Goal: Task Accomplishment & Management: Manage account settings

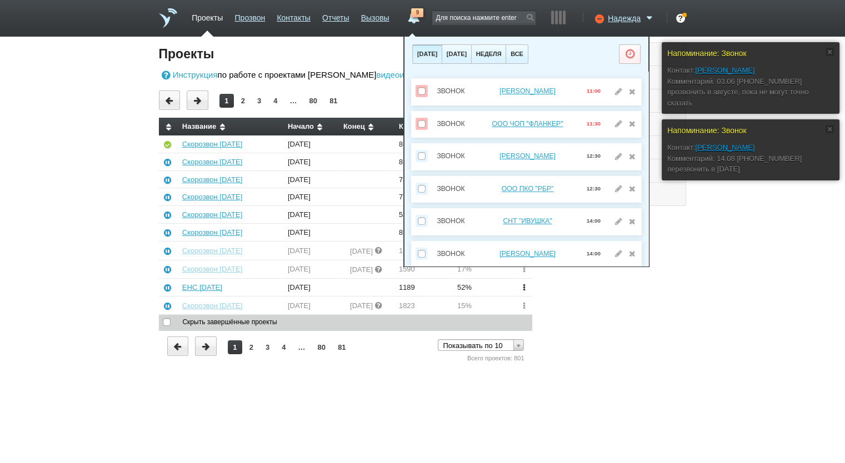
click at [663, 330] on div "Настройка гарнитуры Входящие Почта Сценарии Анкеты Обзвон роботом Нормы (KPI)" at bounding box center [609, 203] width 154 height 322
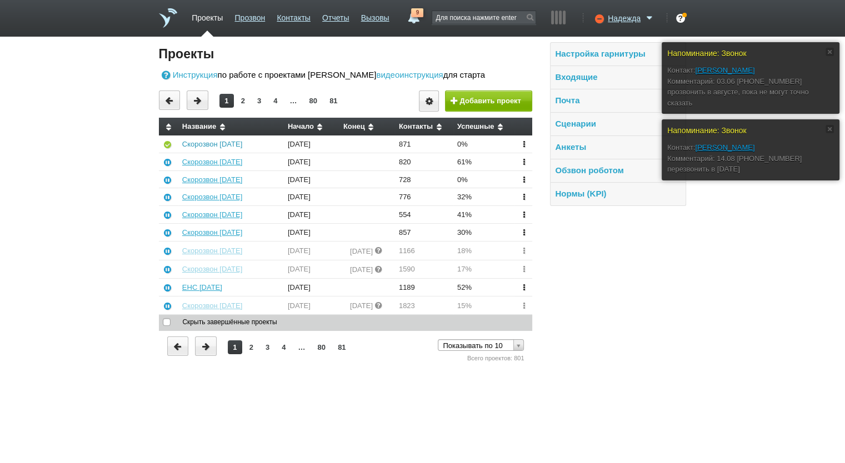
click at [216, 141] on link "Скорозвон [DATE]" at bounding box center [212, 144] width 60 height 8
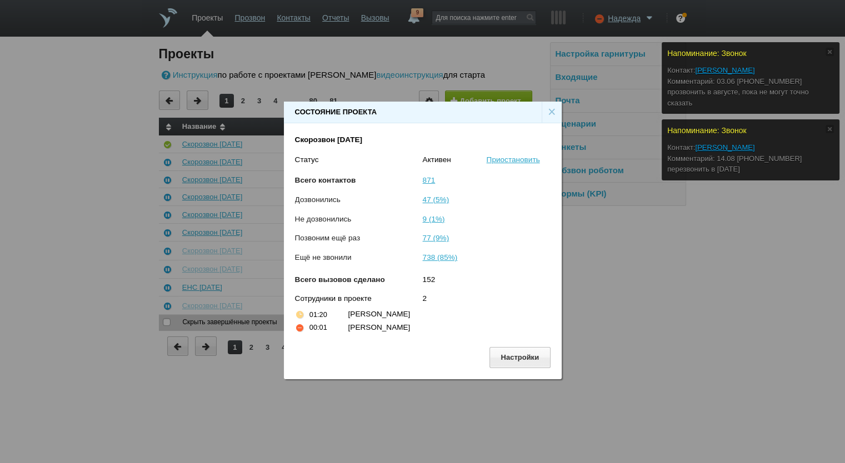
click at [549, 111] on div "×" at bounding box center [552, 112] width 20 height 21
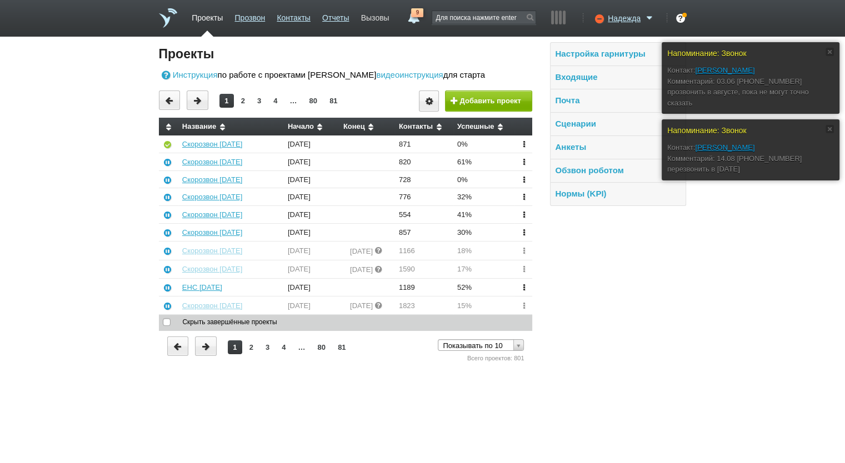
click at [374, 14] on link "Вызовы" at bounding box center [375, 16] width 28 height 16
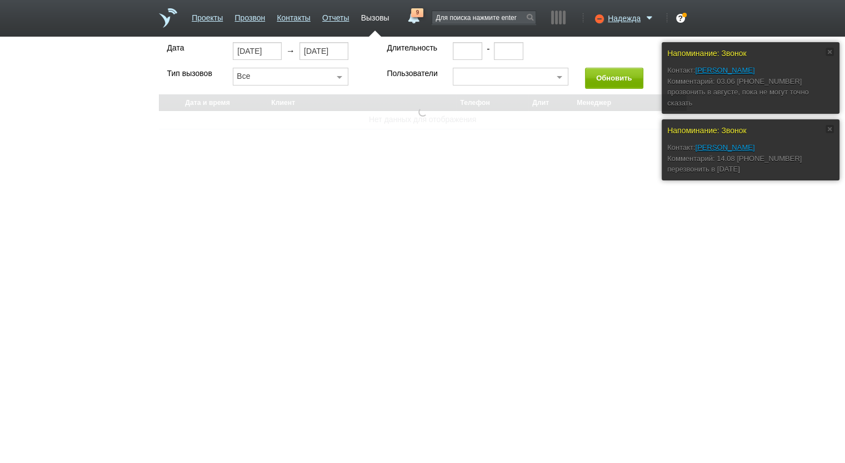
select select "30"
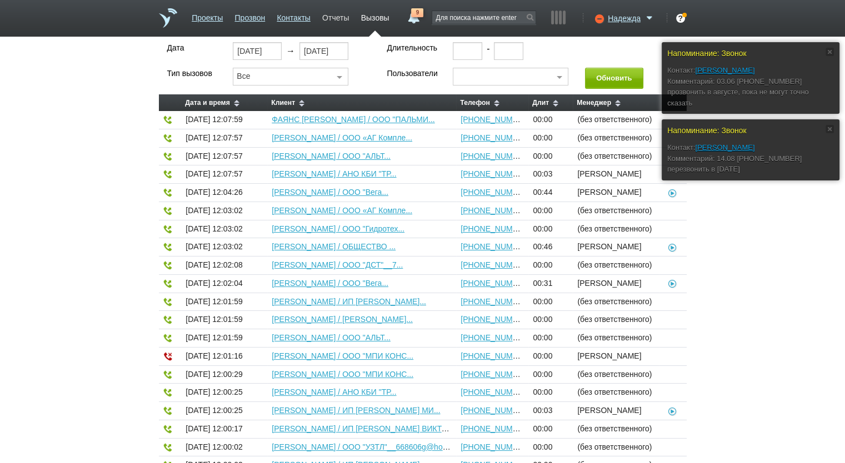
click at [338, 12] on link "Отчеты" at bounding box center [335, 16] width 27 height 16
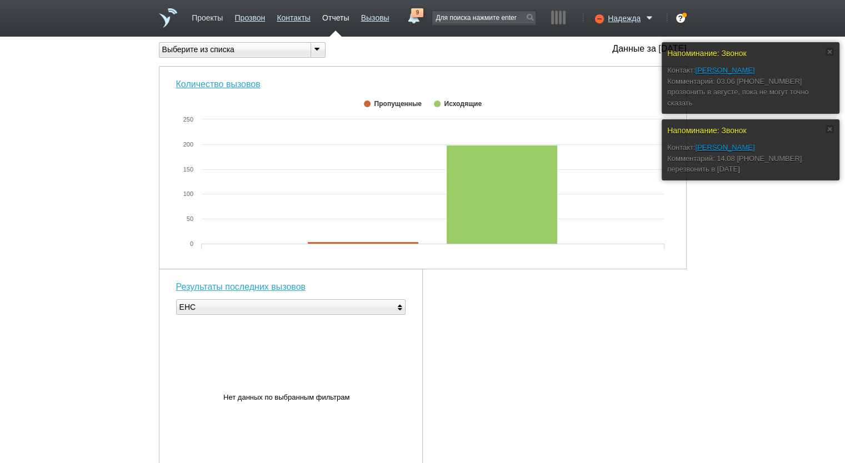
click at [212, 23] on link "Проекты" at bounding box center [207, 16] width 31 height 16
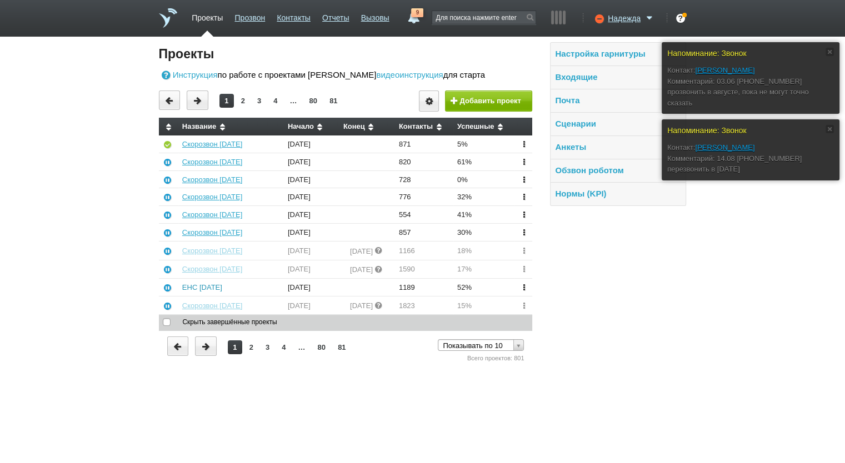
click at [212, 285] on link "ЕНС [DATE]" at bounding box center [202, 287] width 40 height 8
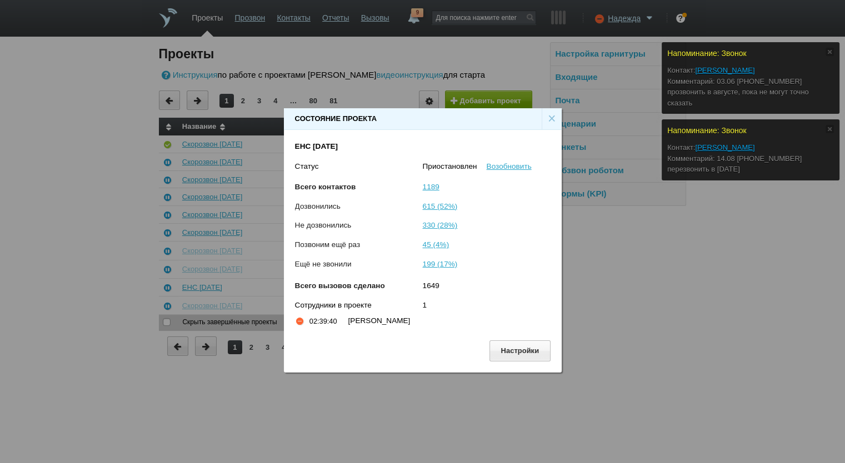
click at [548, 116] on div "×" at bounding box center [552, 118] width 20 height 21
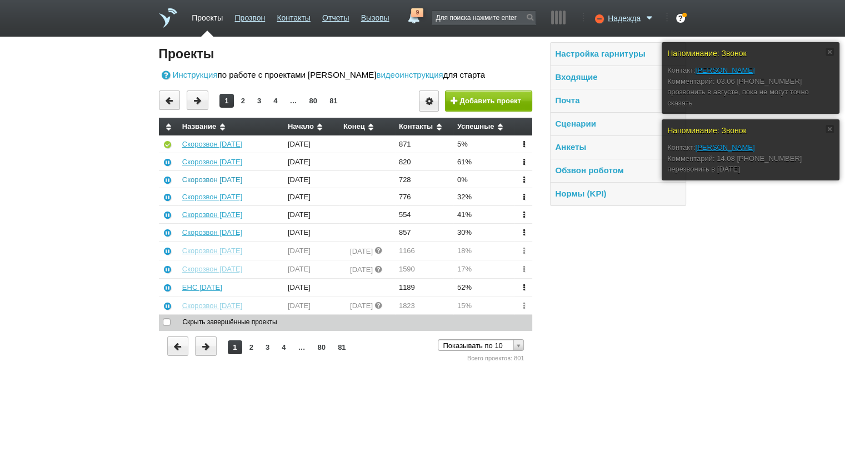
click at [211, 181] on link "Скорозвон [DATE]" at bounding box center [212, 180] width 60 height 8
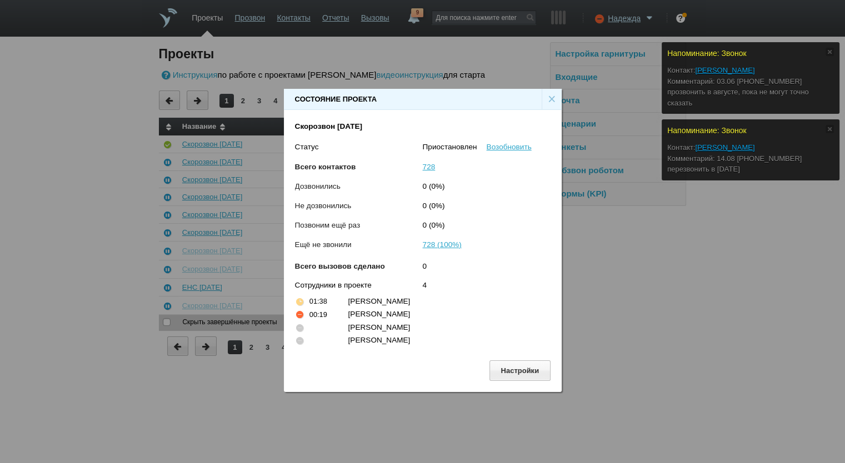
click at [555, 98] on div "×" at bounding box center [552, 99] width 20 height 21
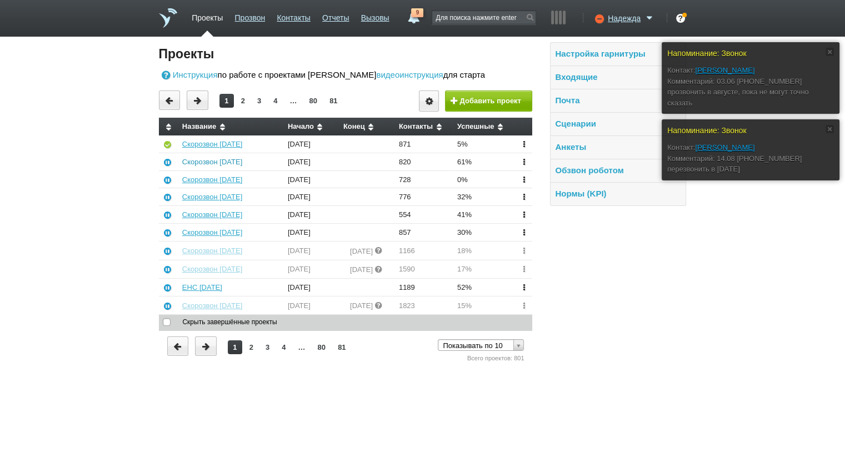
click at [214, 162] on link "Скорозвон [DATE]" at bounding box center [212, 162] width 60 height 8
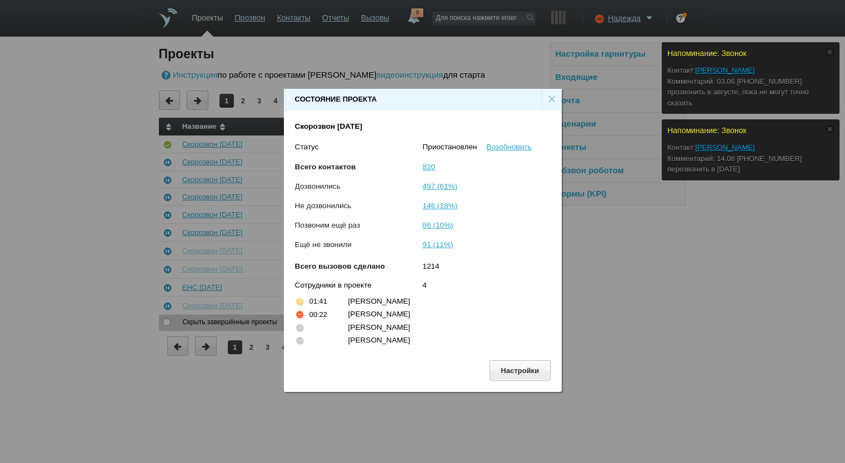
click at [552, 96] on div "×" at bounding box center [552, 99] width 20 height 21
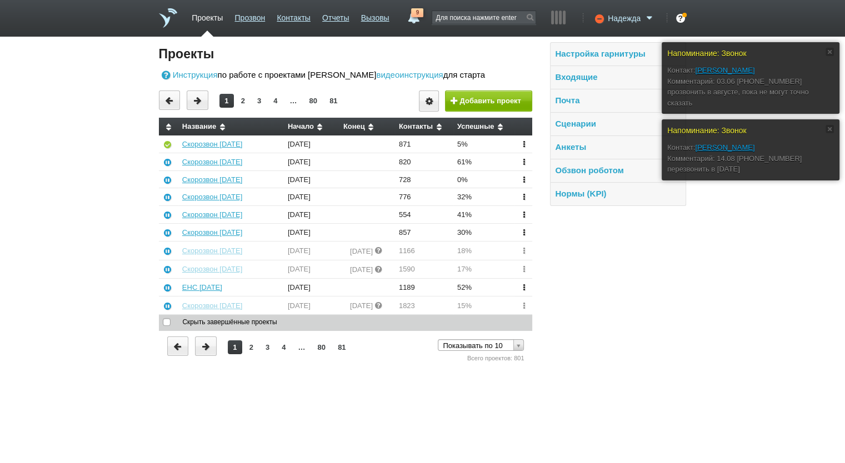
click at [618, 16] on span "Надежда" at bounding box center [624, 18] width 33 height 11
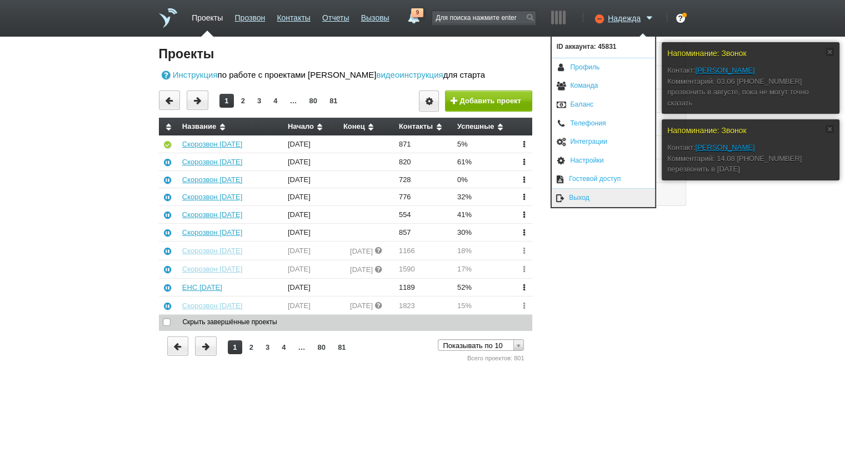
click at [591, 201] on link "Выход" at bounding box center [603, 198] width 103 height 18
